Goal: Information Seeking & Learning: Find specific fact

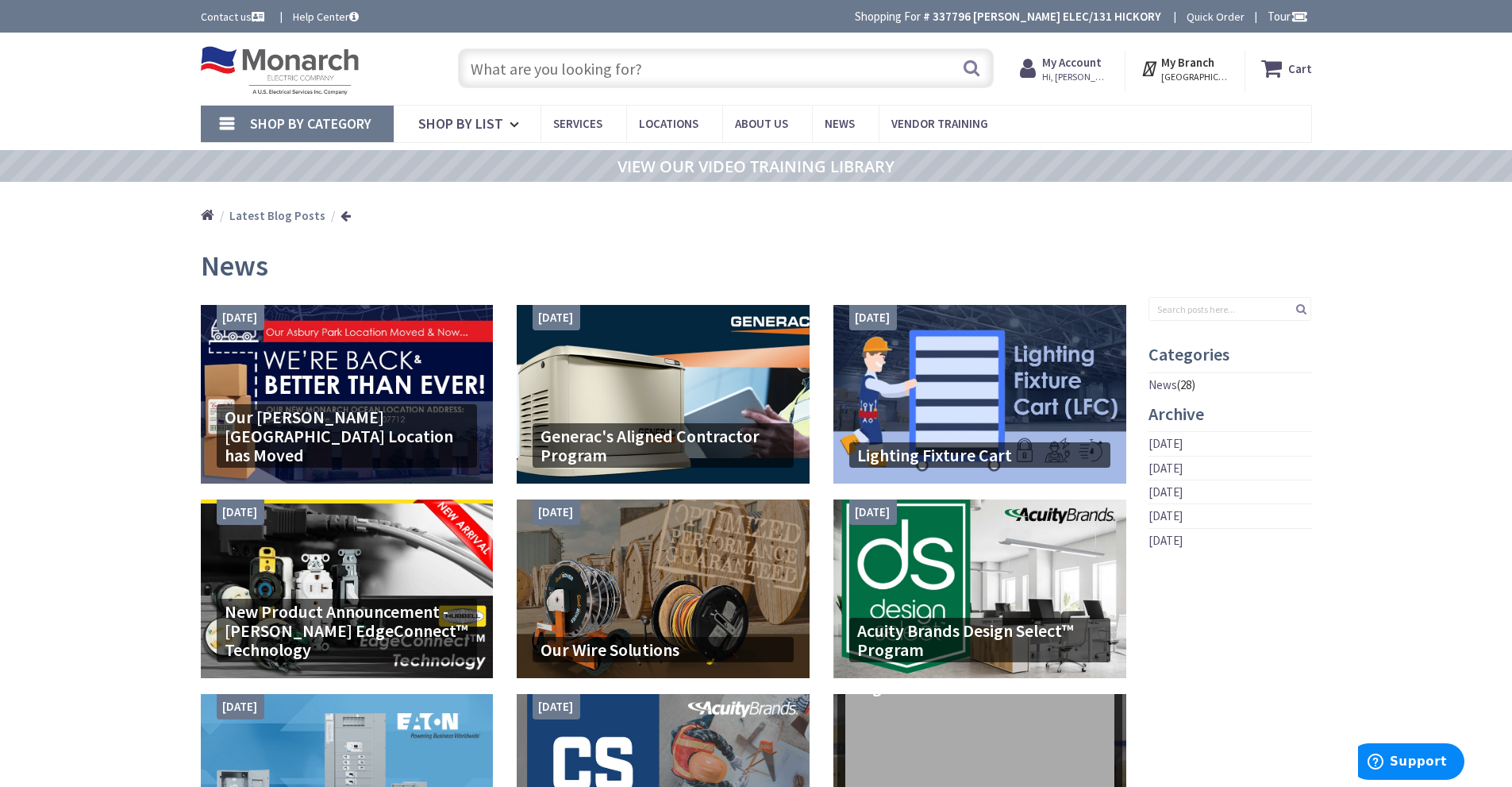
click at [636, 64] on input "text" at bounding box center [725, 69] width 536 height 40
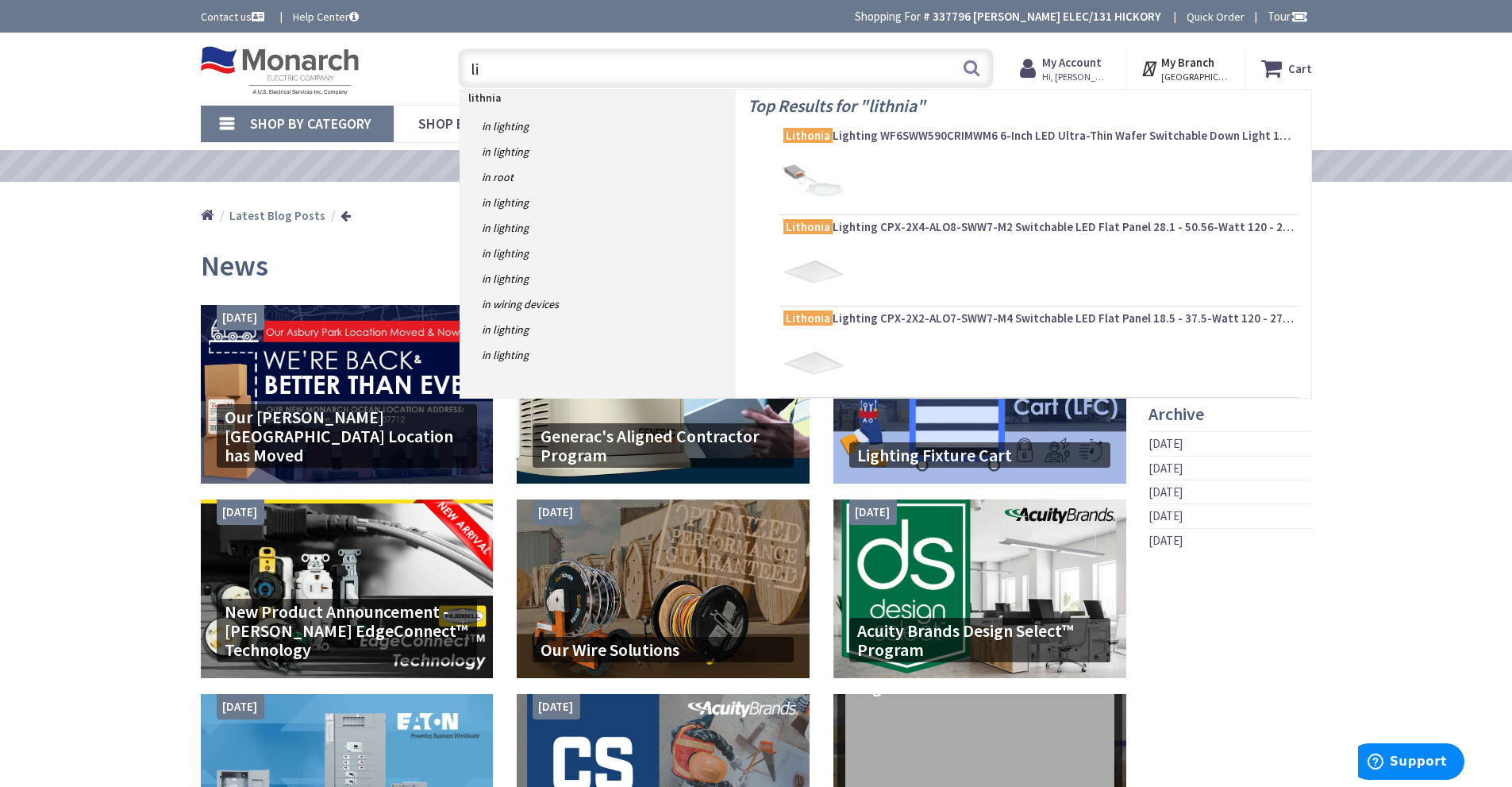
type input "l"
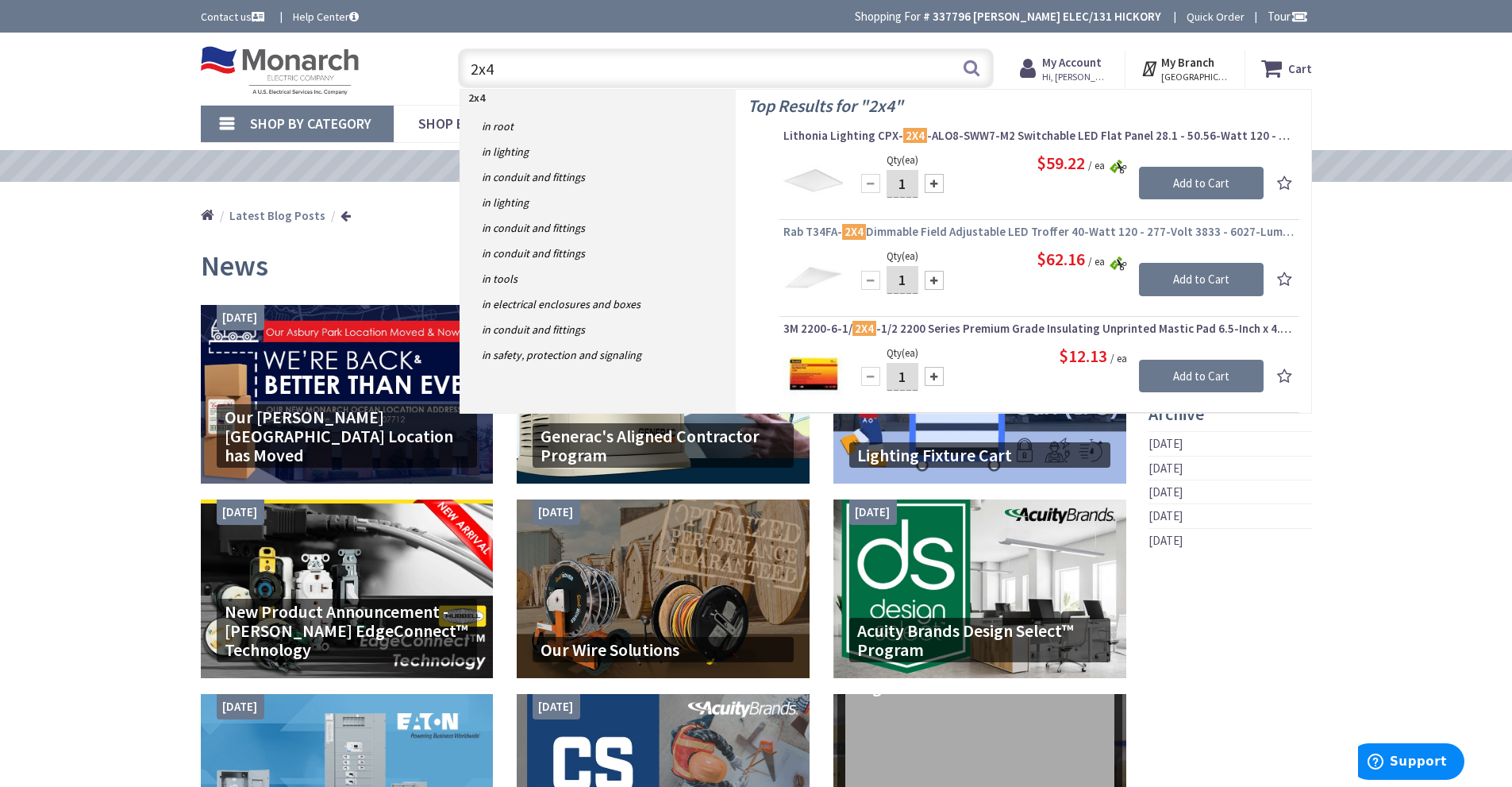
type input "2x4"
click at [957, 232] on span "Rab T34FA- 2X4 Dimmable Field Adjustable LED Troffer 40-Watt 120 - 277-Volt 383…" at bounding box center [1039, 231] width 512 height 16
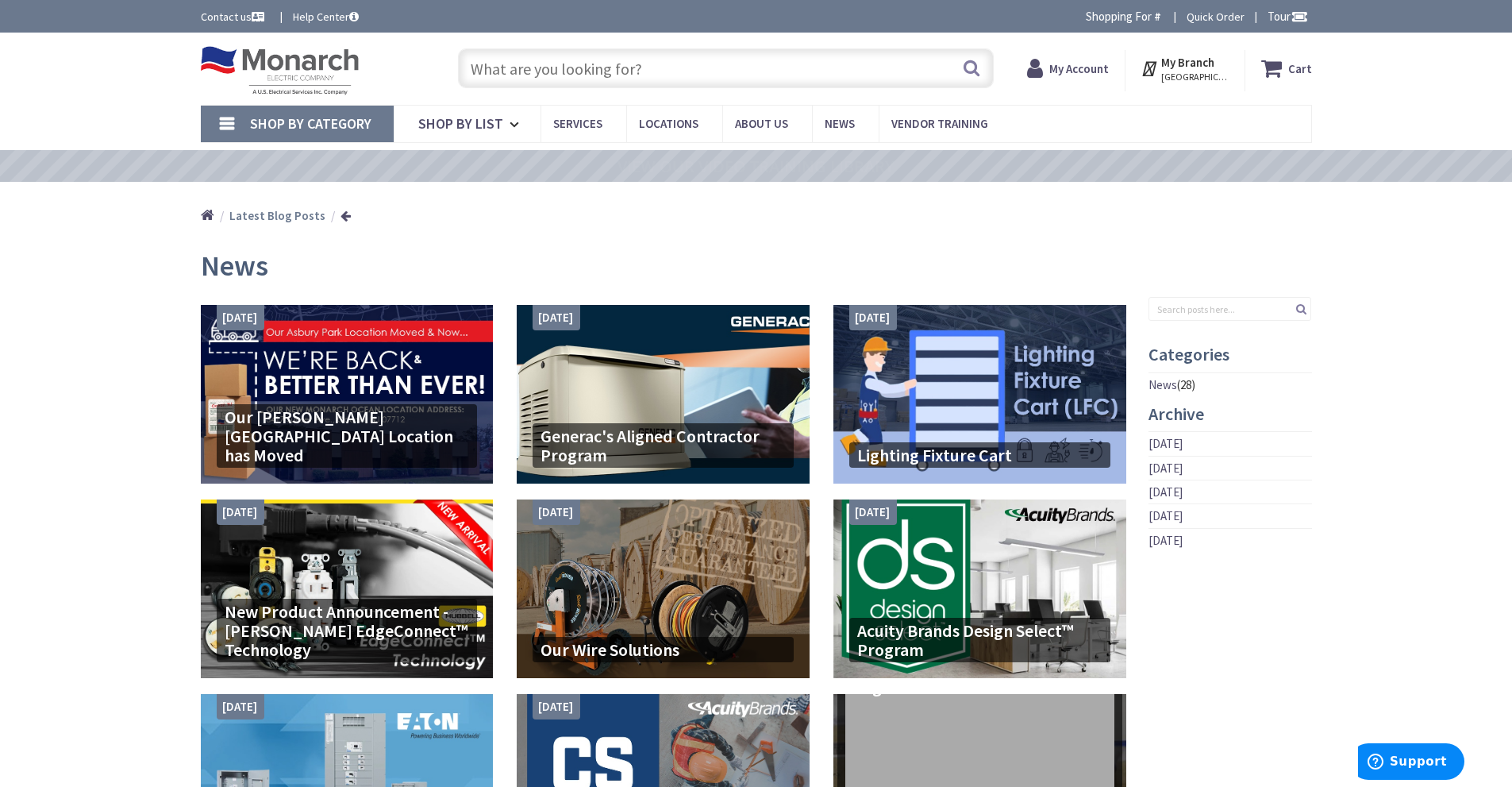
click at [652, 74] on input "text" at bounding box center [725, 69] width 536 height 40
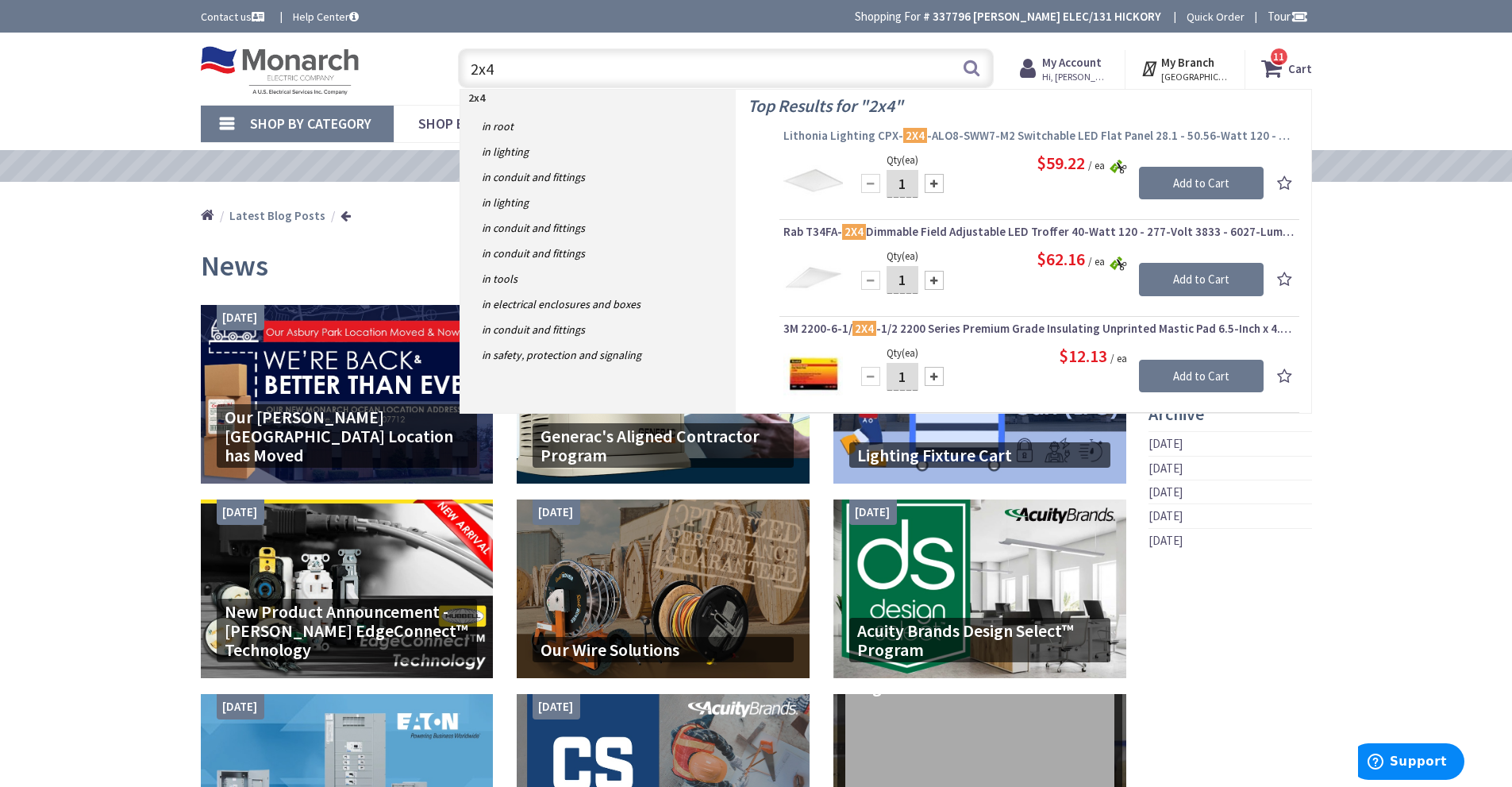
type input "2x4"
click at [941, 135] on span "Lithonia Lighting CPX- 2X4 -ALO8-SWW7-M2 Switchable LED Flat Panel 28.1 - 50.56…" at bounding box center [1039, 135] width 512 height 16
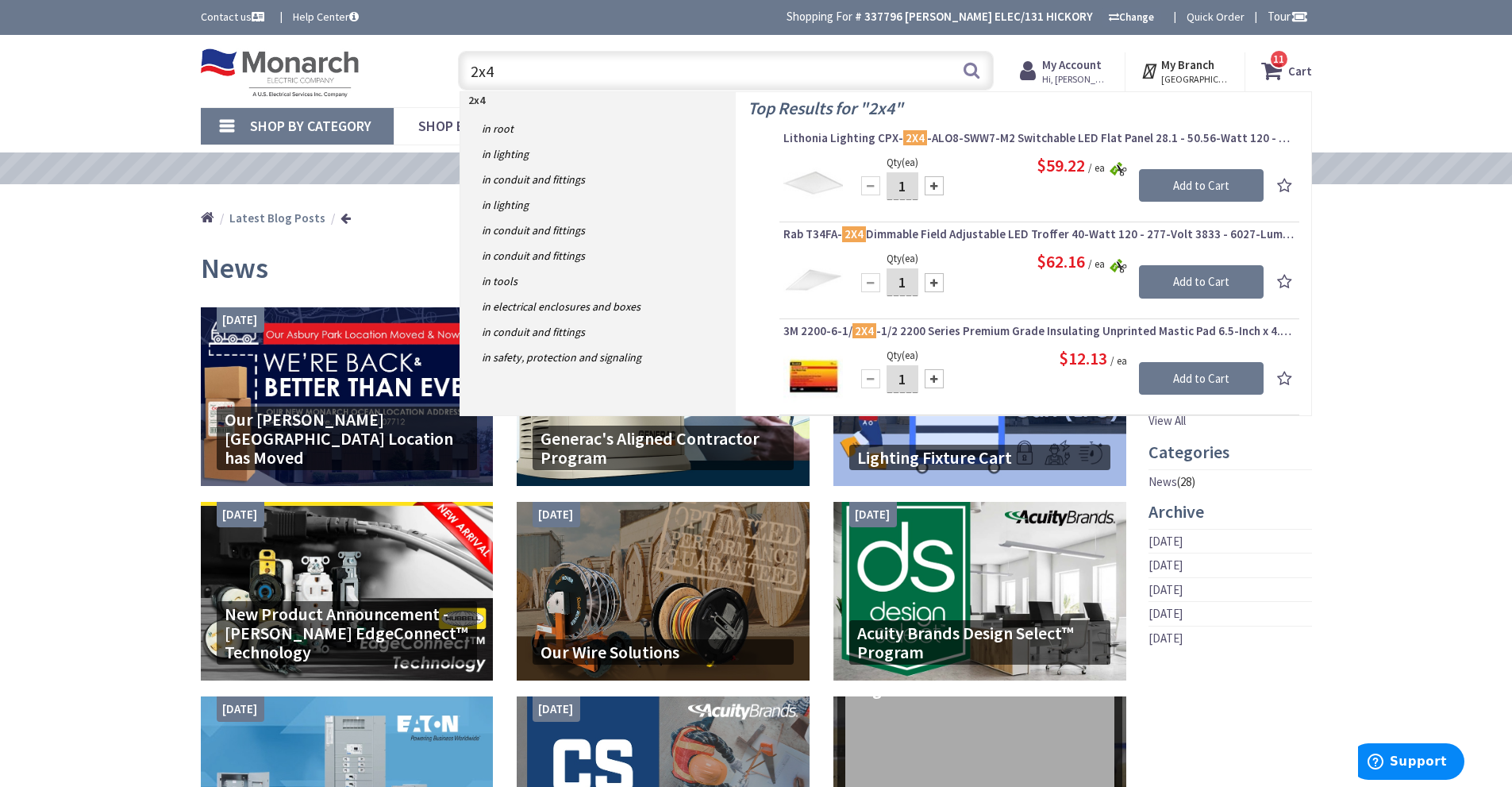
click at [961, 138] on span "Lithonia Lighting CPX- 2X4 -ALO8-SWW7-M2 Switchable LED Flat Panel 28.1 - 50.56…" at bounding box center [1039, 138] width 512 height 16
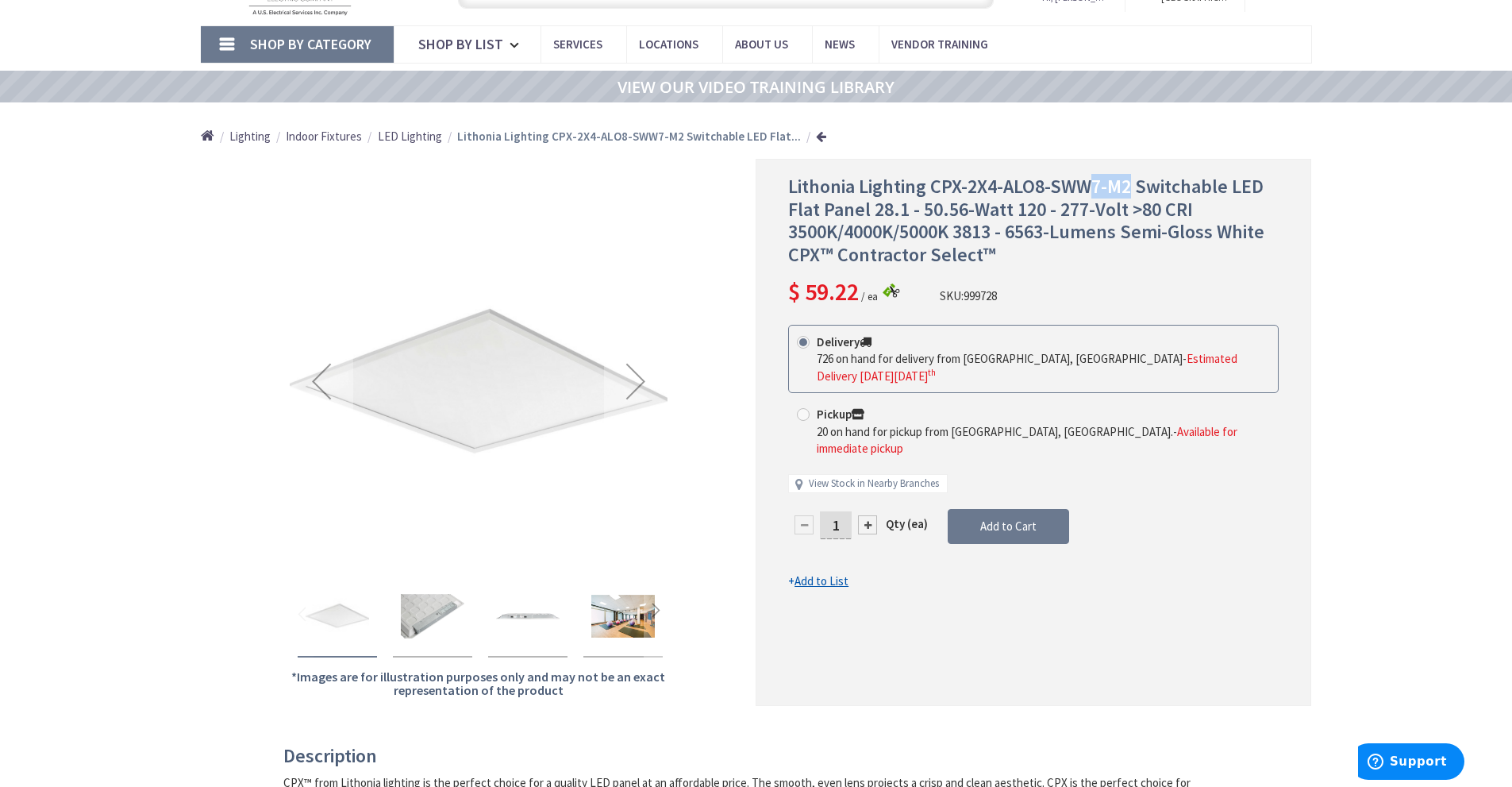
scroll to position [82, 0]
drag, startPoint x: 1132, startPoint y: 192, endPoint x: 932, endPoint y: 187, distance: 200.1
click at [932, 187] on span "Lithonia Lighting CPX-2X4-ALO8-SWW7-M2 Switchable LED Flat Panel 28.1 - 50.56-W…" at bounding box center [1026, 220] width 476 height 93
copy span "CPX-2X4-ALO8-SWW7-M2"
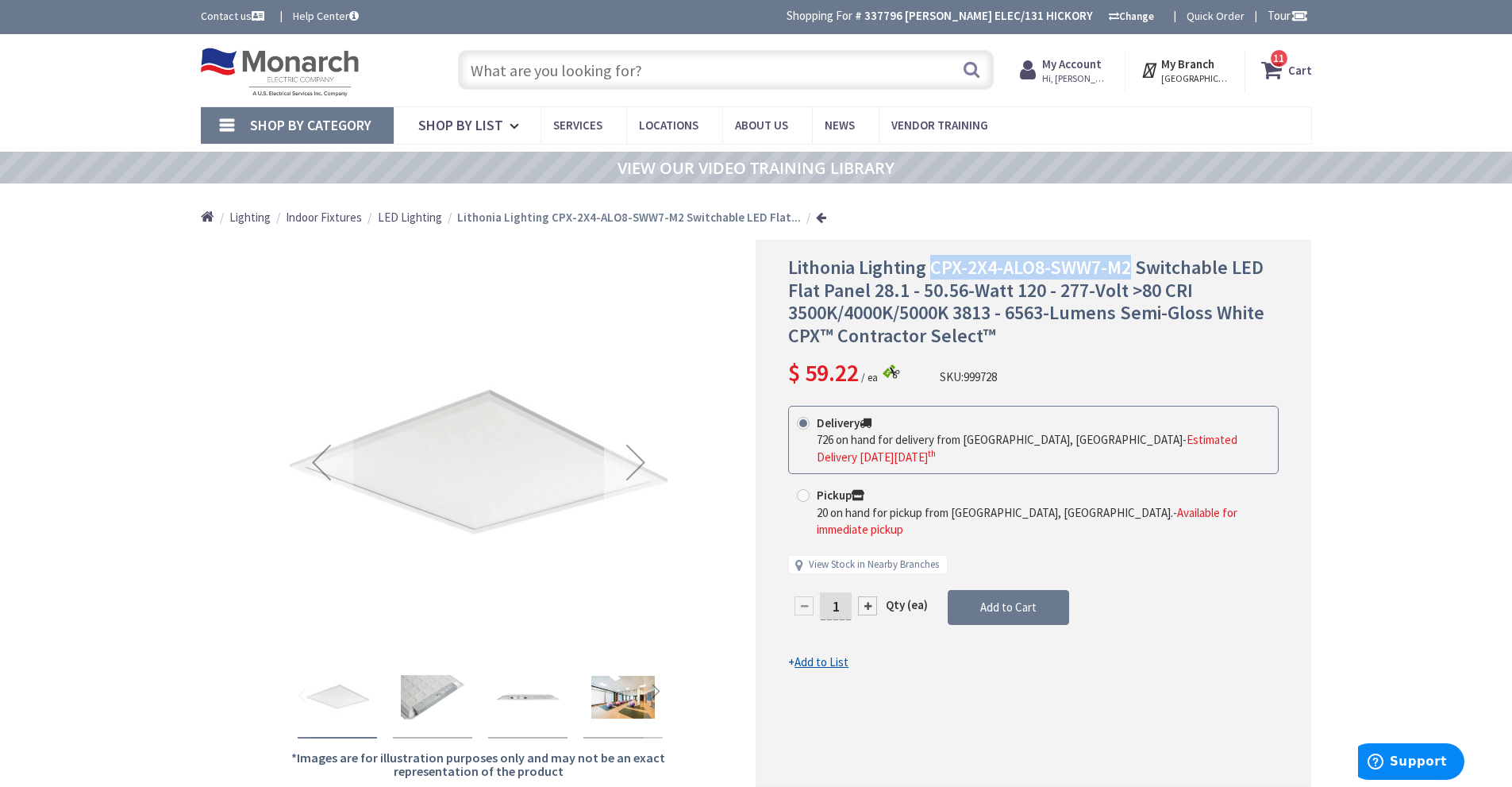
scroll to position [0, 0]
click at [532, 62] on input "text" at bounding box center [725, 71] width 536 height 40
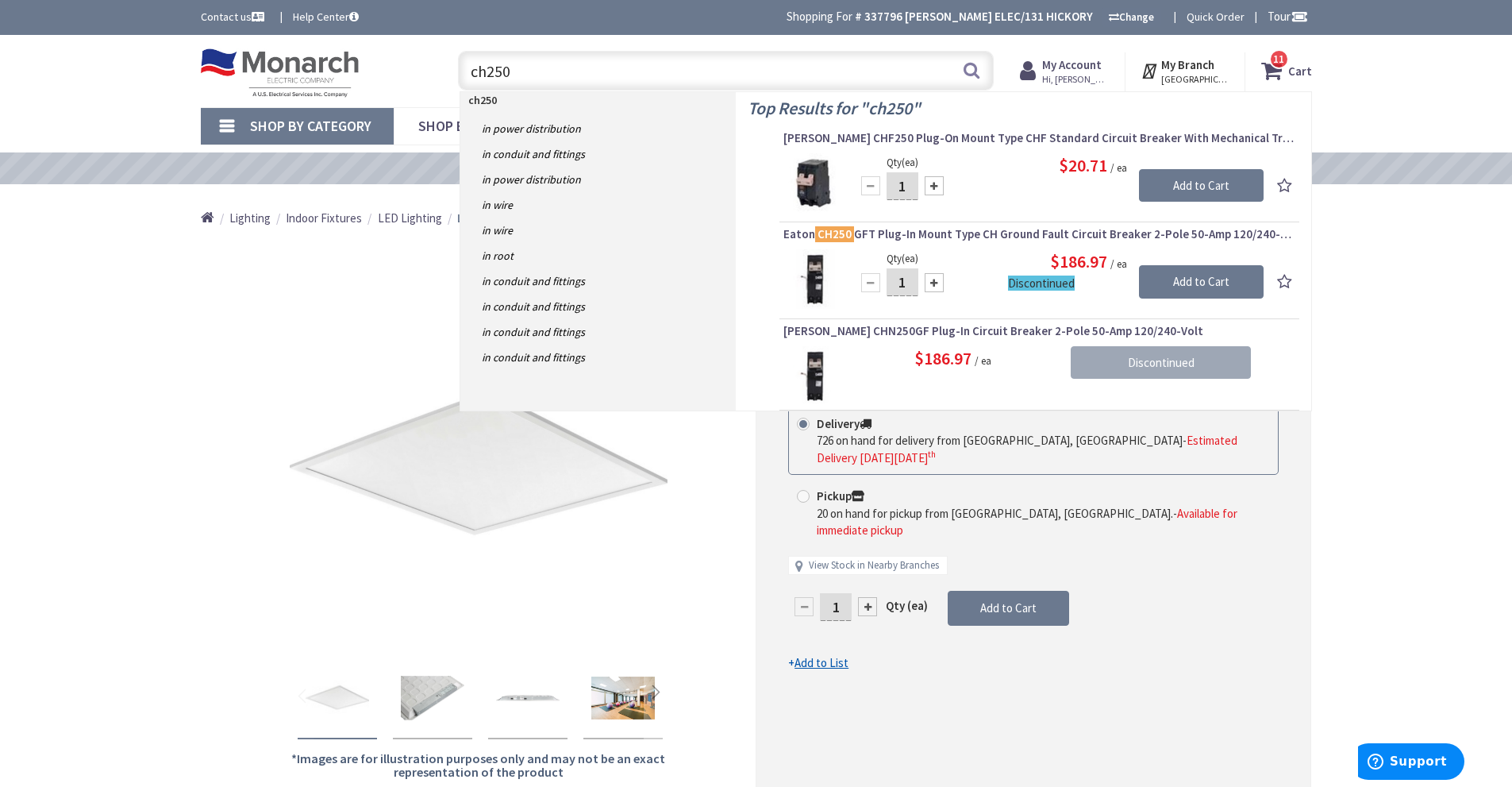
type input "ch250"
